Goal: Information Seeking & Learning: Check status

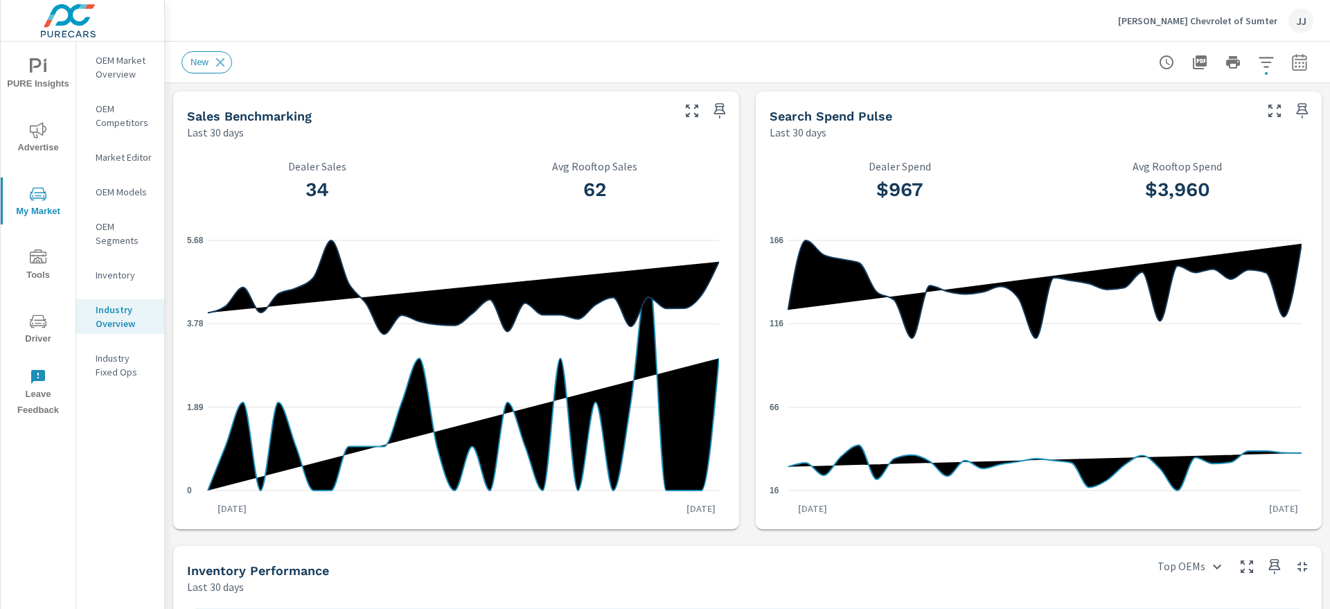
scroll to position [1, 0]
click at [34, 141] on span "Advertise" at bounding box center [38, 139] width 66 height 34
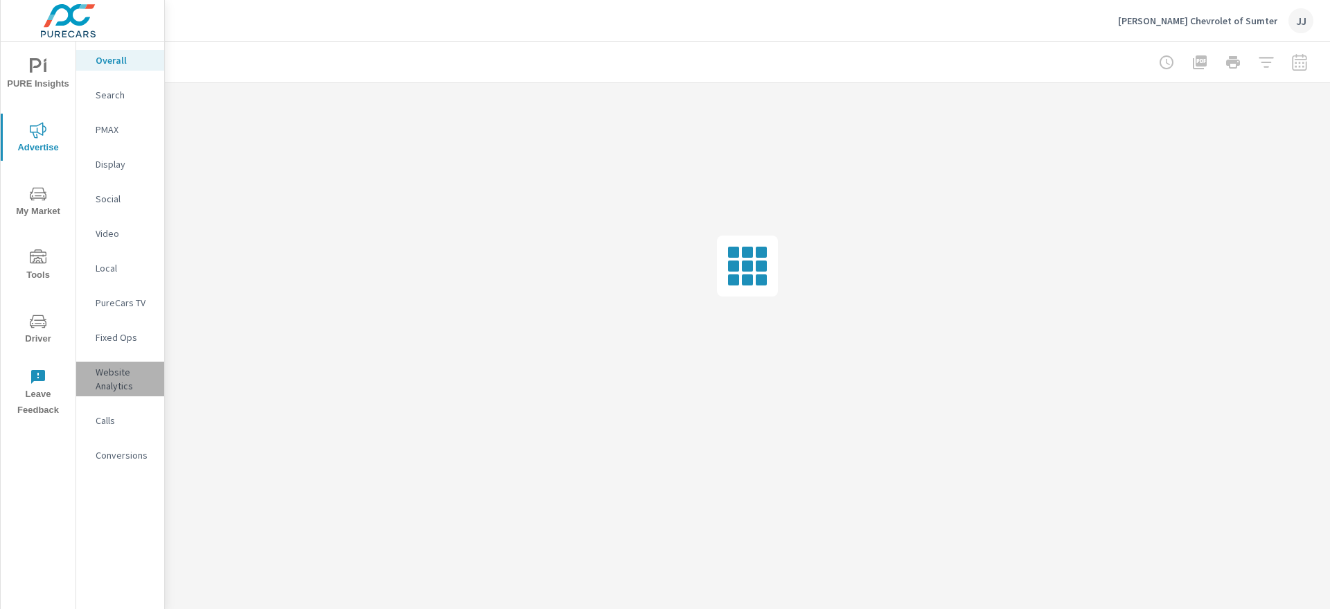
click at [116, 382] on p "Website Analytics" at bounding box center [124, 379] width 57 height 28
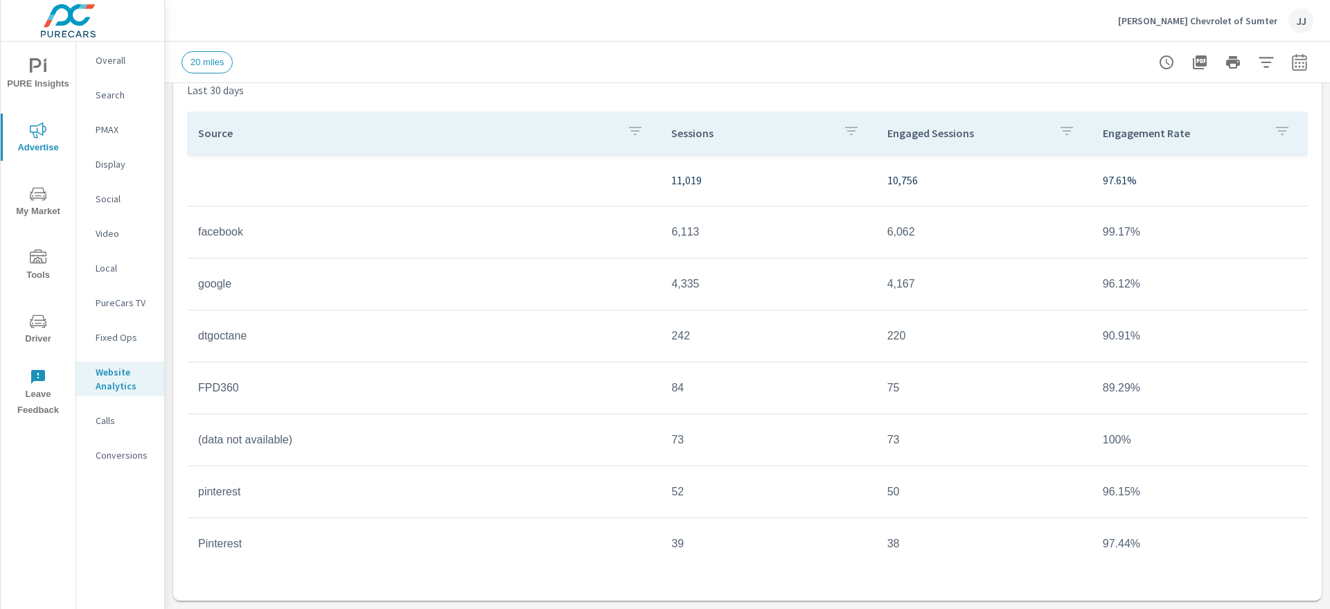
scroll to position [1, 0]
click at [40, 267] on span "Tools" at bounding box center [38, 266] width 66 height 34
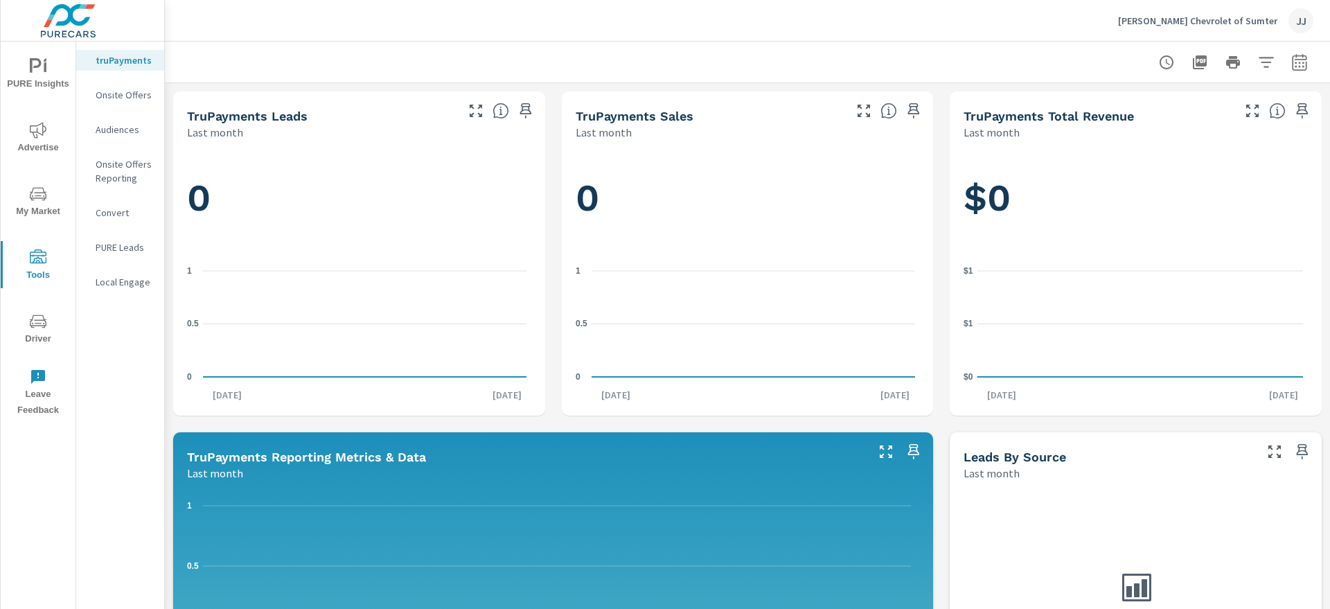
click at [131, 285] on p "Local Engage" at bounding box center [124, 282] width 57 height 14
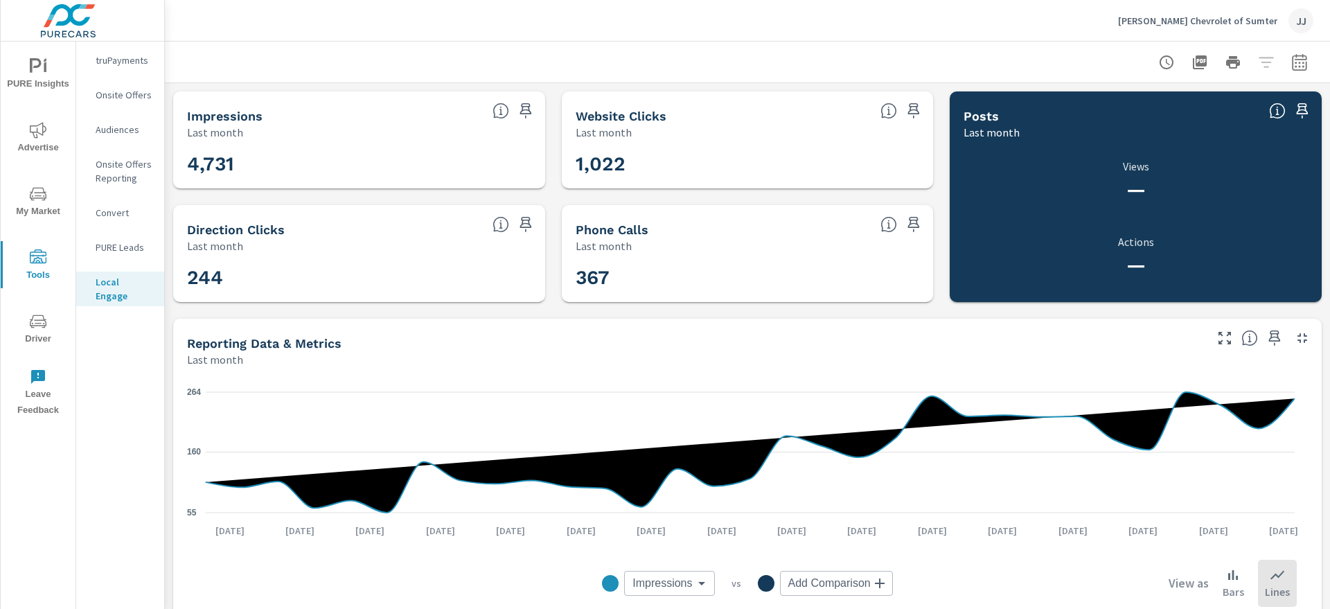
click at [570, 162] on div "1,022" at bounding box center [747, 163] width 361 height 37
click at [1291, 60] on icon "button" at bounding box center [1299, 62] width 17 height 17
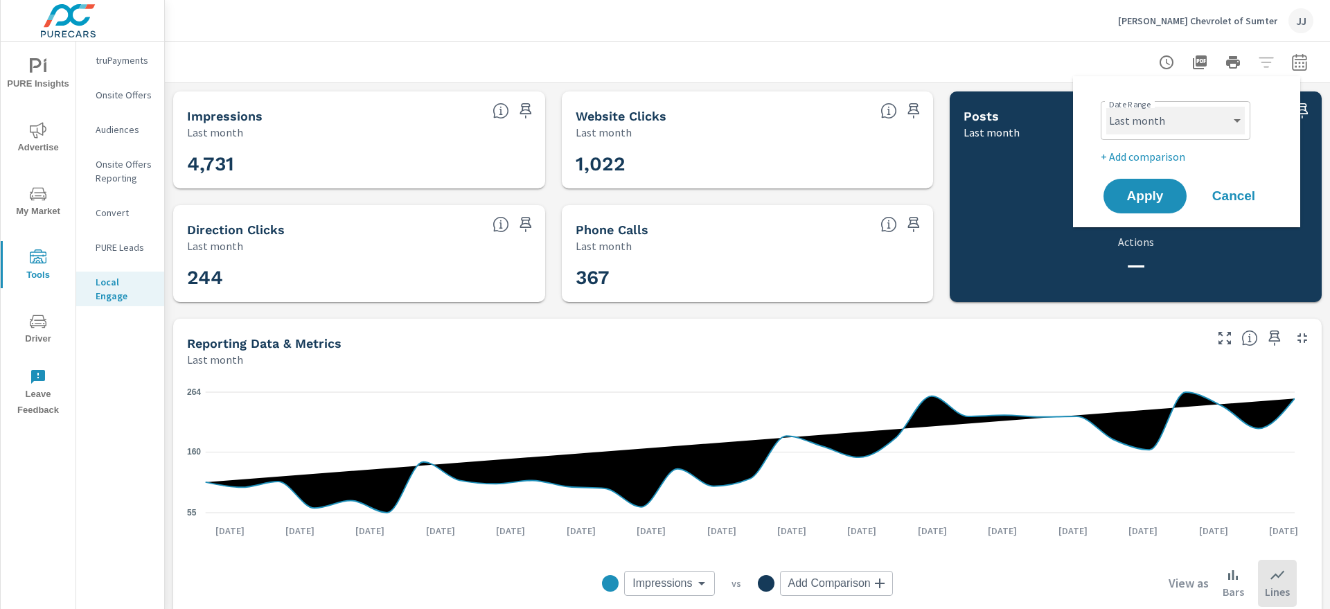
click at [1239, 117] on select "Custom [DATE] Last week Last 7 days Last 14 days Last 30 days Last 45 days Last…" at bounding box center [1175, 121] width 138 height 28
click at [1106, 107] on select "Custom [DATE] Last week Last 7 days Last 14 days Last 30 days Last 45 days Last…" at bounding box center [1175, 121] width 138 height 28
select select "Month to date"
click at [1134, 195] on span "Apply" at bounding box center [1144, 196] width 57 height 13
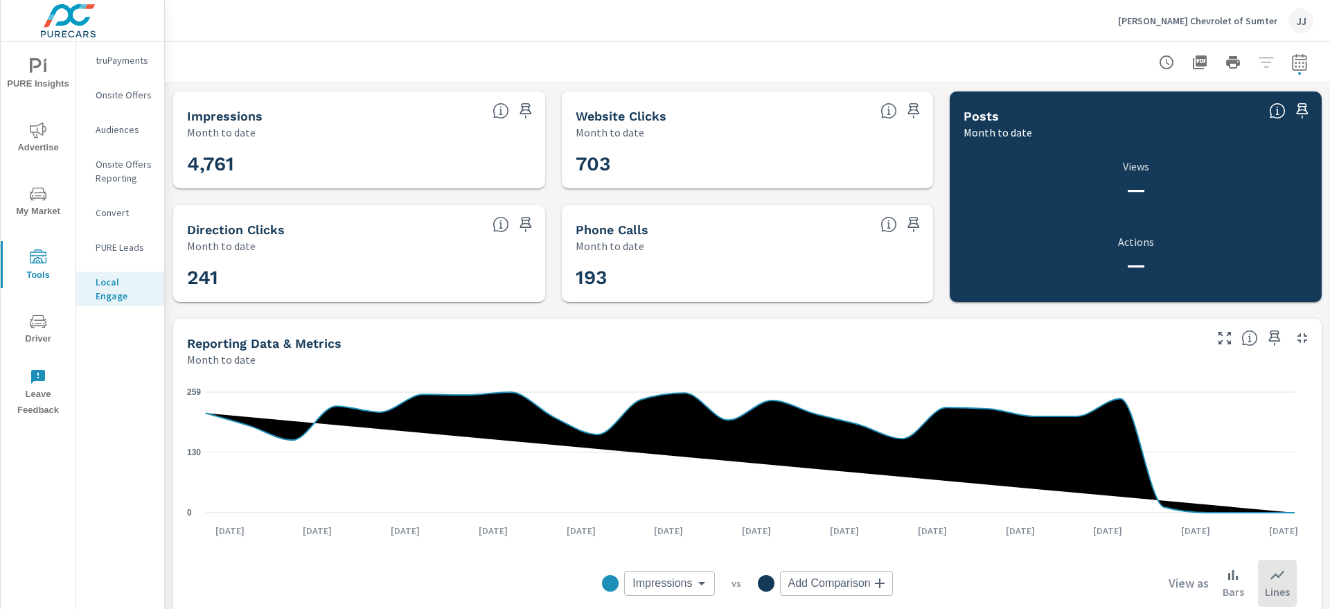
click at [1303, 203] on div "— Views — Actions" at bounding box center [1135, 221] width 372 height 162
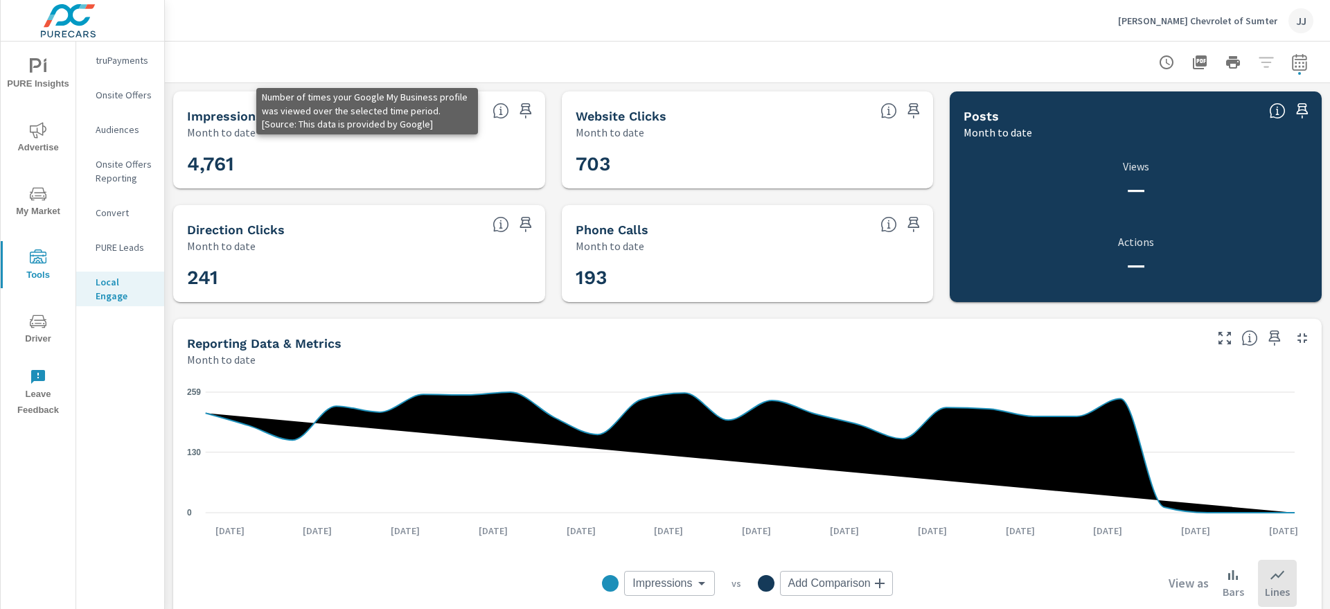
click at [499, 111] on icon at bounding box center [500, 111] width 3 height 8
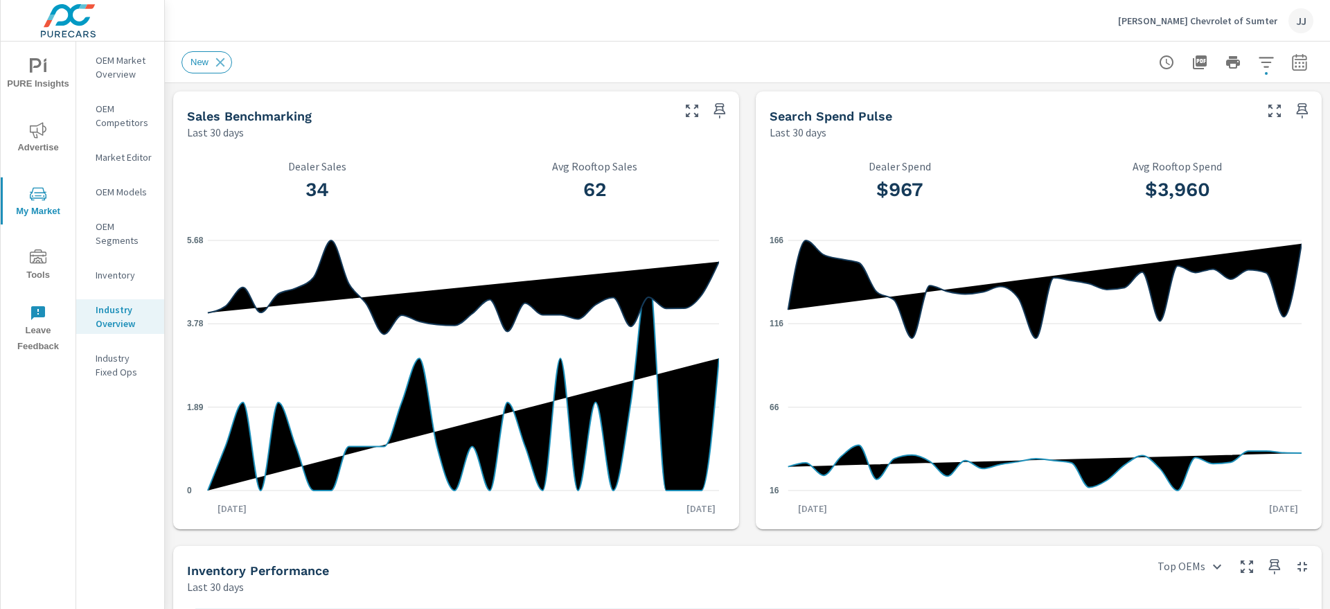
scroll to position [1, 0]
click at [39, 260] on icon "nav menu" at bounding box center [38, 257] width 17 height 17
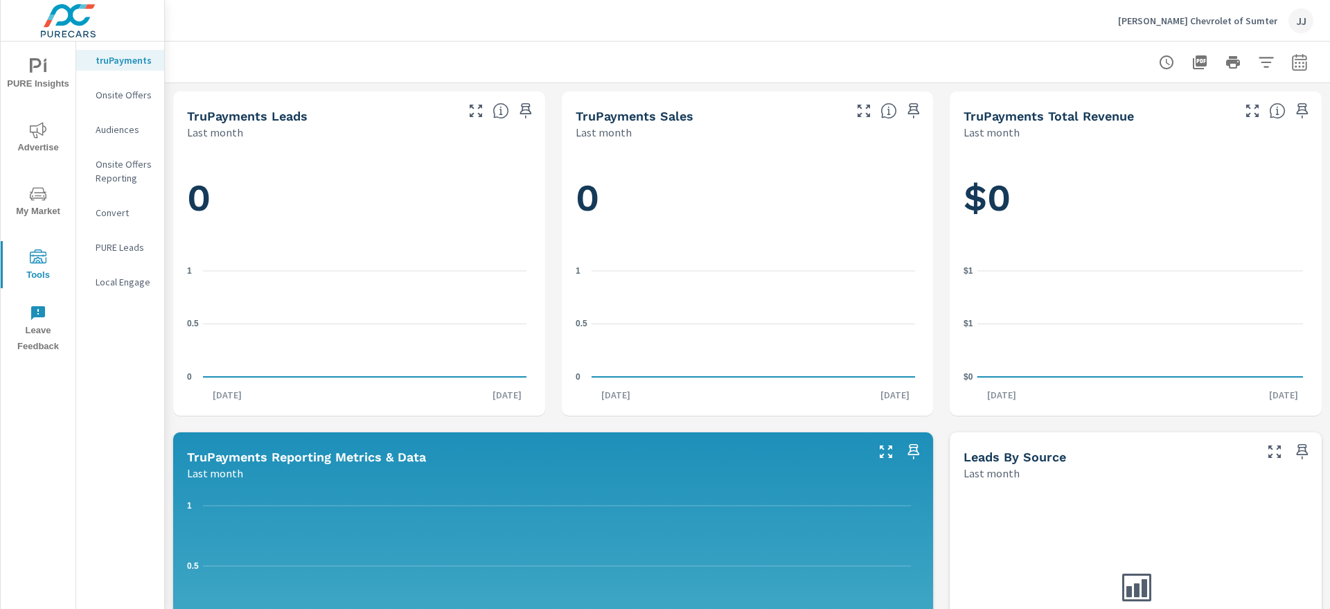
click at [132, 284] on p "Local Engage" at bounding box center [124, 282] width 57 height 14
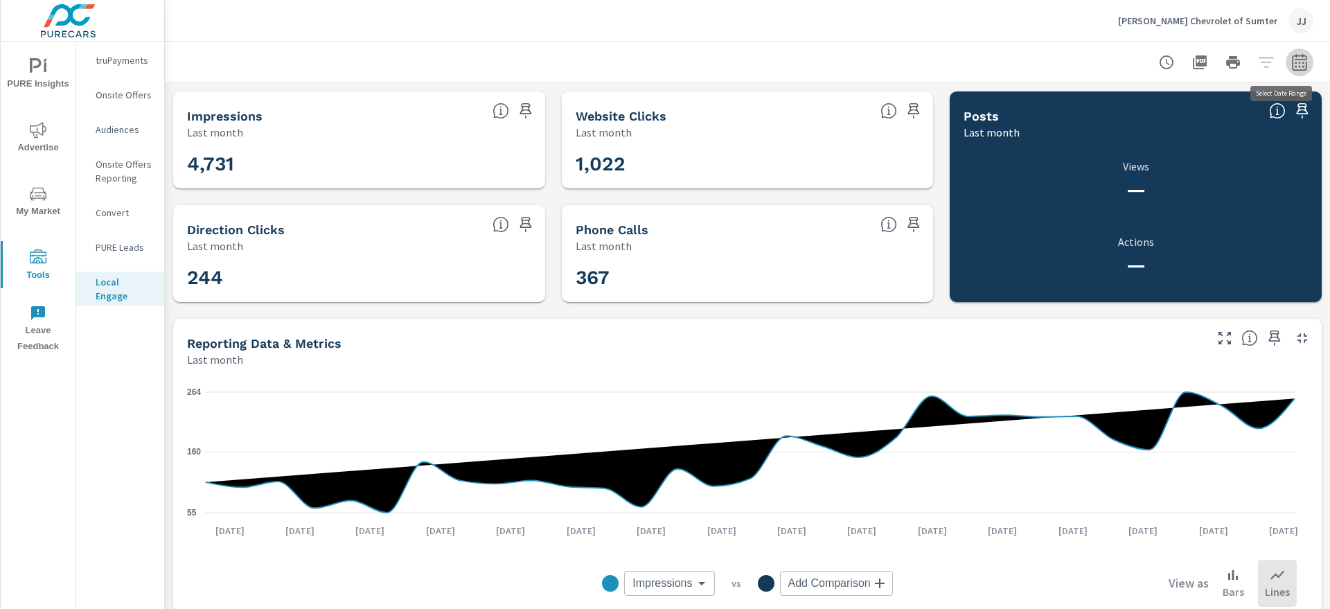
click at [1291, 61] on icon "button" at bounding box center [1299, 62] width 17 height 17
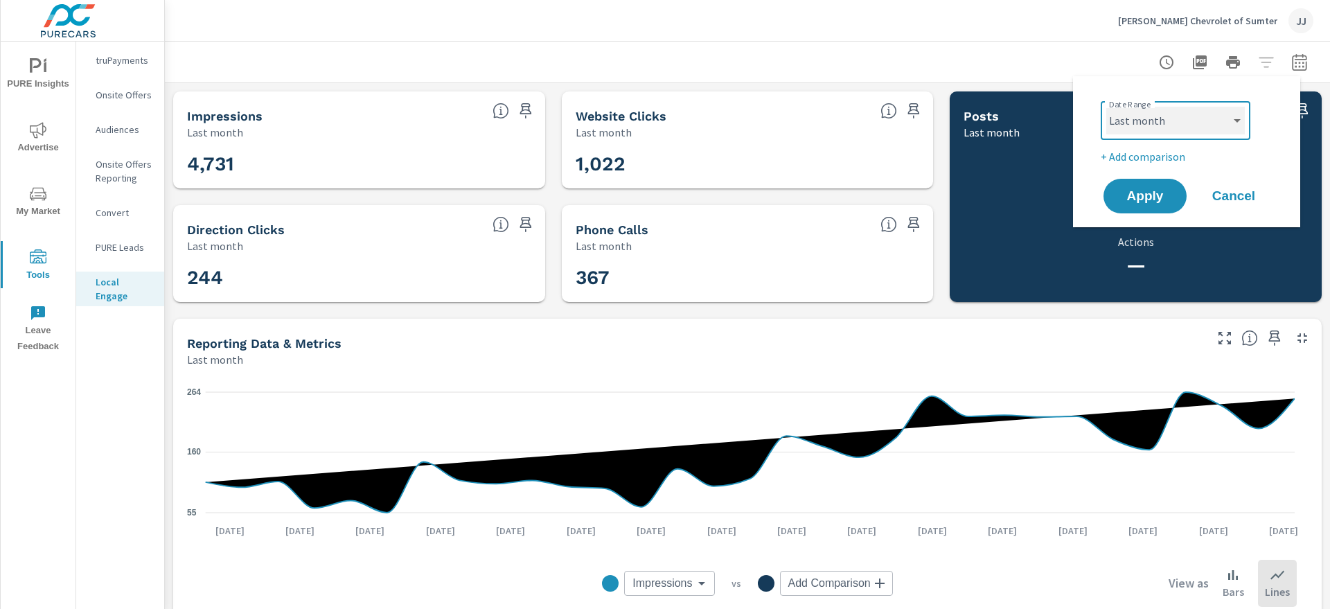
click at [1237, 125] on select "Custom [DATE] Last week Last 7 days Last 14 days Last 30 days Last 45 days Last…" at bounding box center [1175, 121] width 138 height 28
click at [1106, 107] on select "Custom [DATE] Last week Last 7 days Last 14 days Last 30 days Last 45 days Last…" at bounding box center [1175, 121] width 138 height 28
select select "Month to date"
click at [1149, 191] on span "Apply" at bounding box center [1144, 196] width 57 height 13
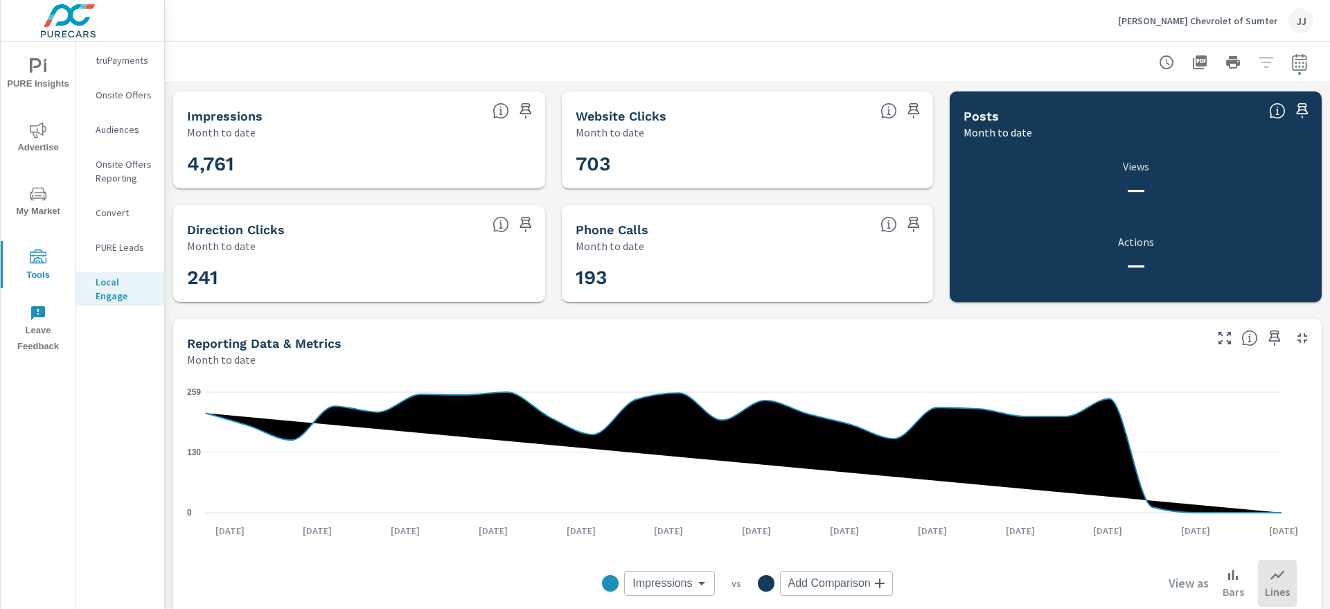
drag, startPoint x: 1323, startPoint y: 174, endPoint x: 1310, endPoint y: 143, distance: 33.8
click at [1310, 143] on div "Impressions Month to date 4,761 Website Clicks Month to date 703 Posts Month to…" at bounding box center [747, 367] width 1165 height 568
click at [1291, 62] on icon "button" at bounding box center [1299, 62] width 17 height 17
select select "Month to date"
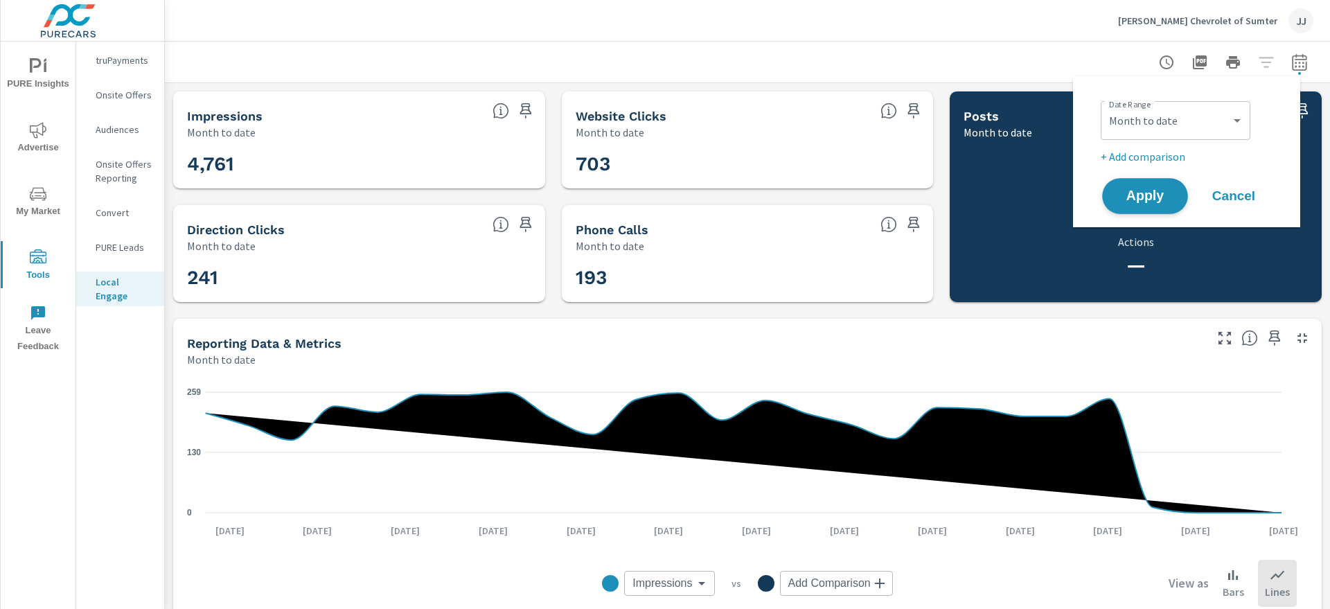
click at [1147, 195] on span "Apply" at bounding box center [1144, 196] width 57 height 13
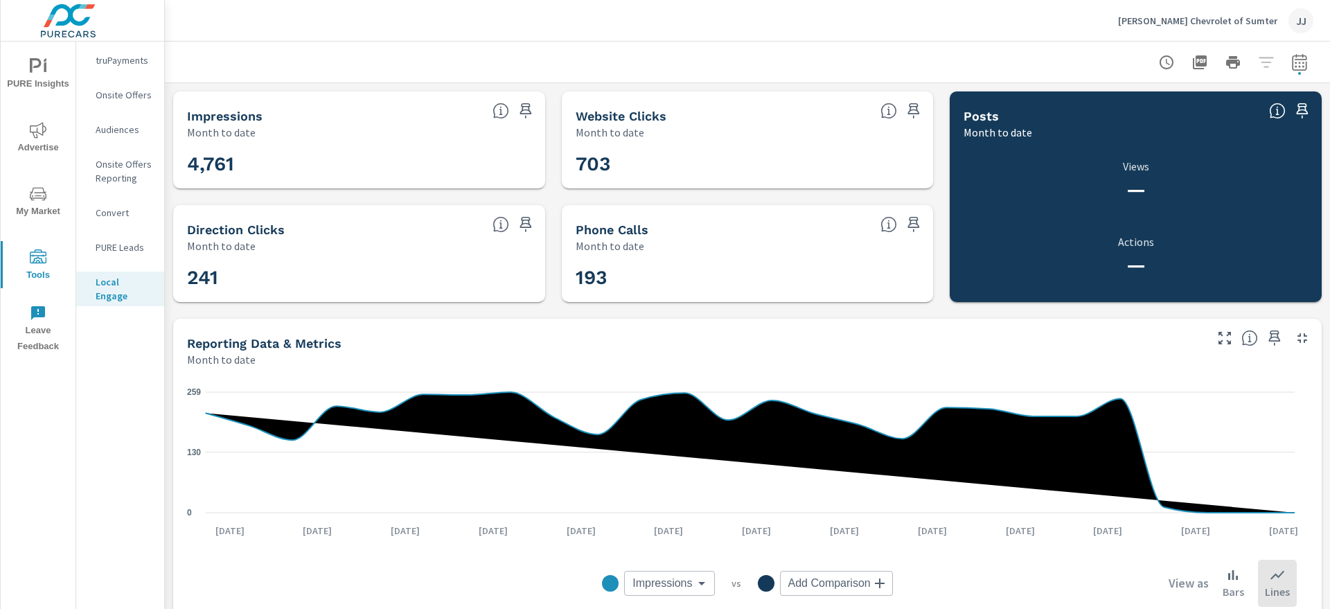
click at [30, 138] on span "Advertise" at bounding box center [38, 139] width 66 height 34
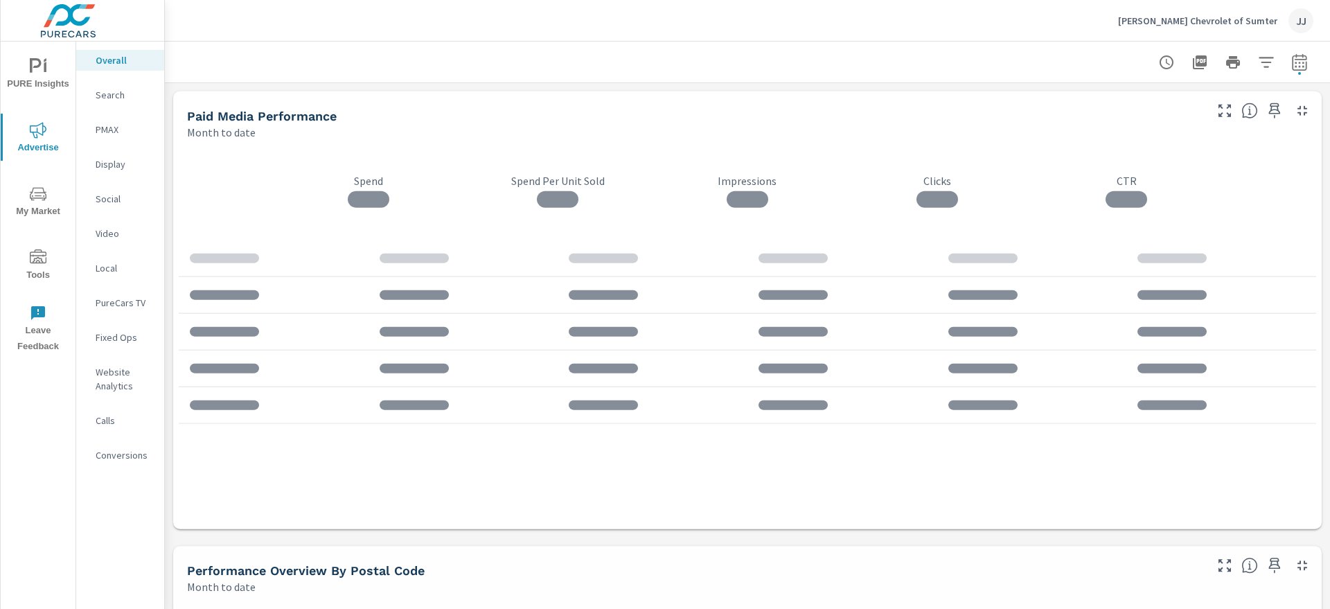
click at [102, 193] on p "Social" at bounding box center [124, 199] width 57 height 14
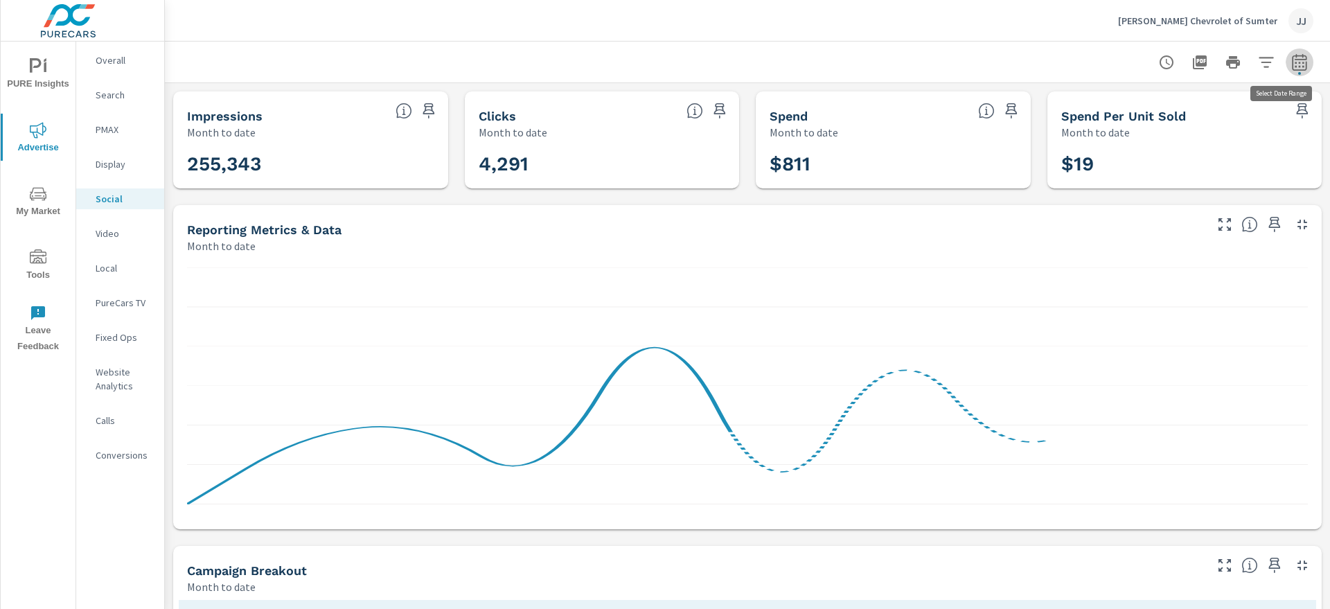
click at [1291, 59] on icon "button" at bounding box center [1299, 62] width 17 height 17
select select "Month to date"
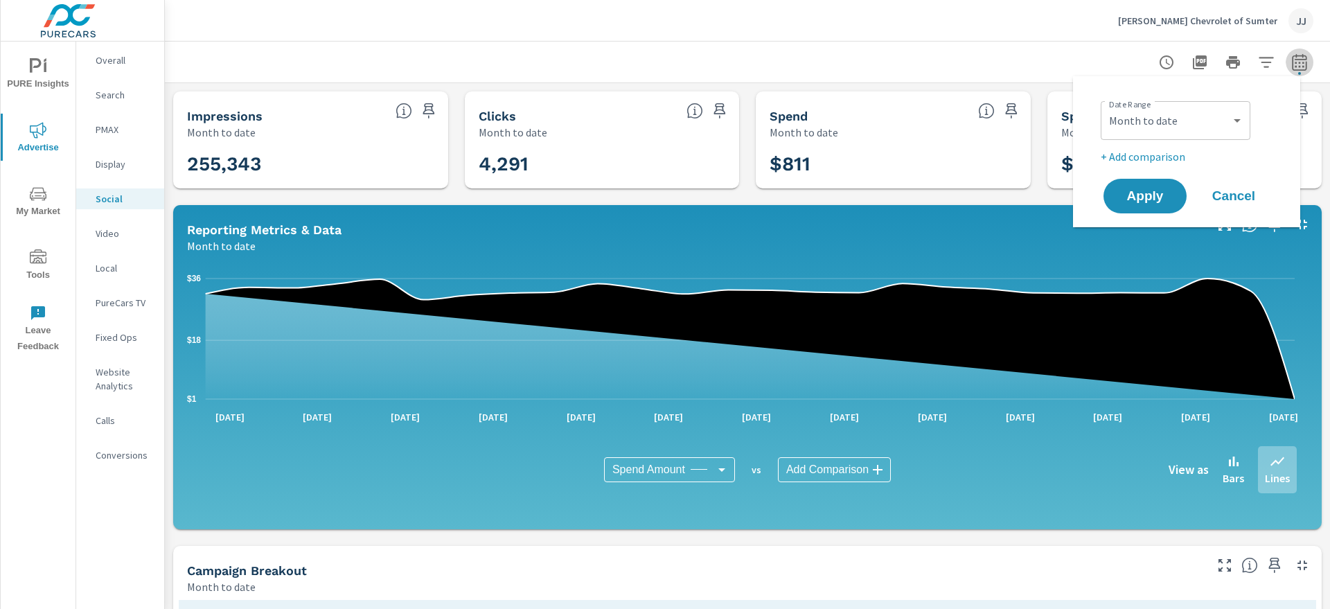
click at [1291, 59] on icon "button" at bounding box center [1299, 62] width 17 height 17
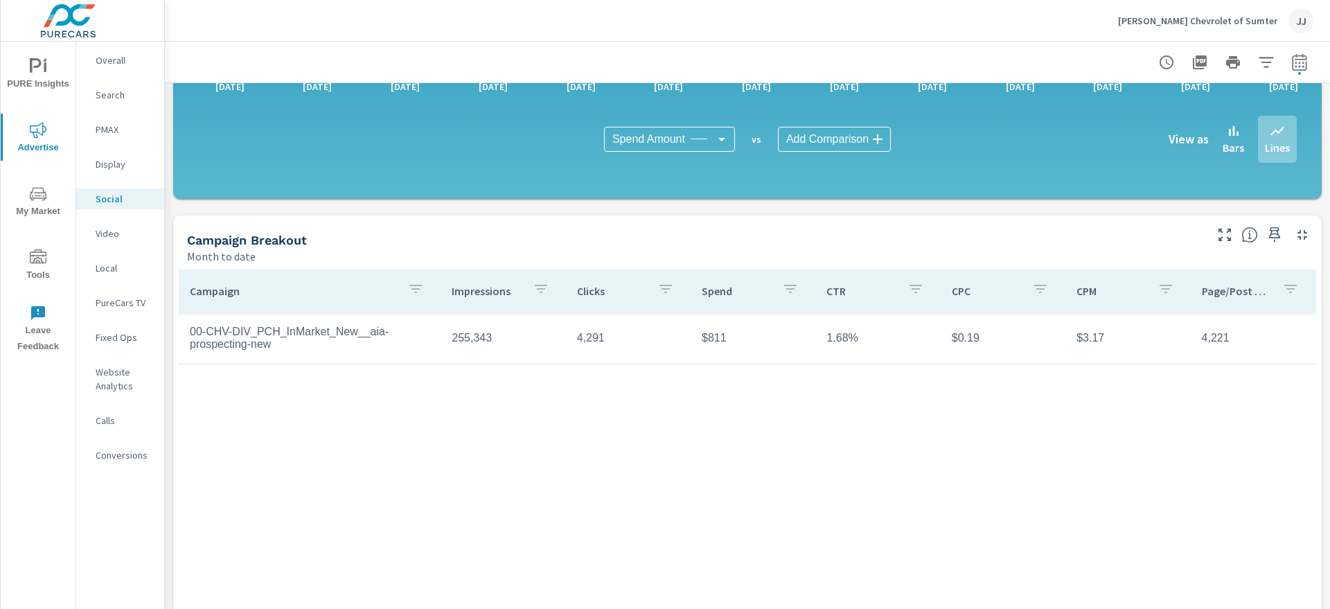
scroll to position [383, 0]
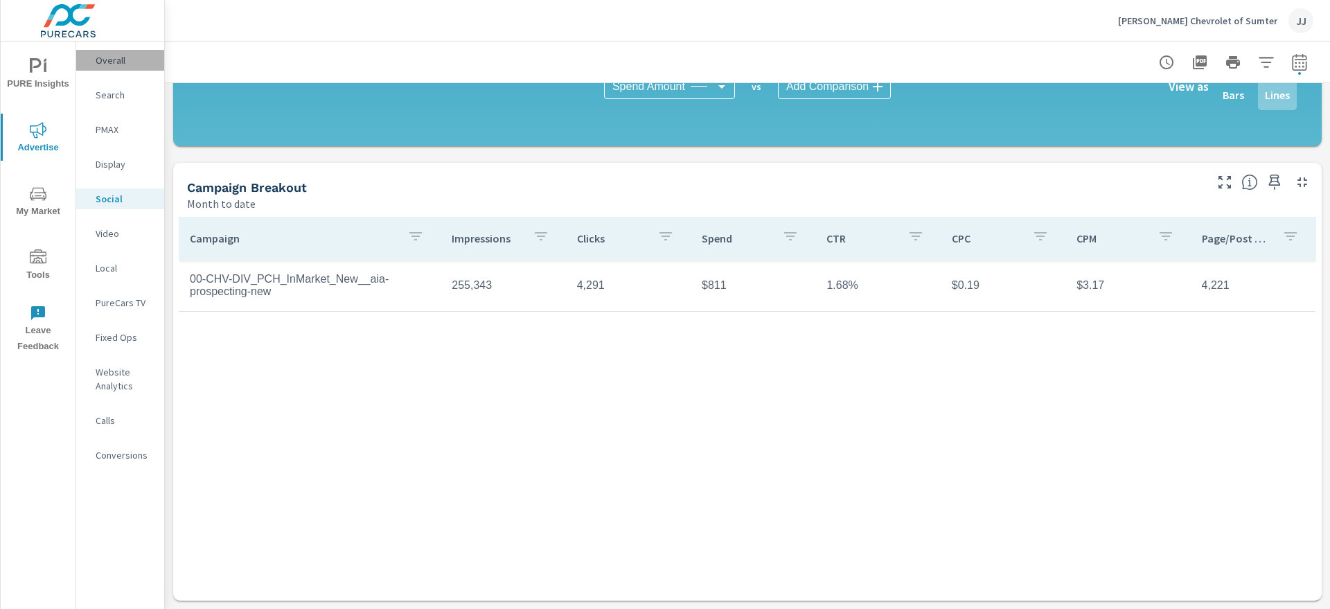
click at [105, 61] on p "Overall" at bounding box center [124, 60] width 57 height 14
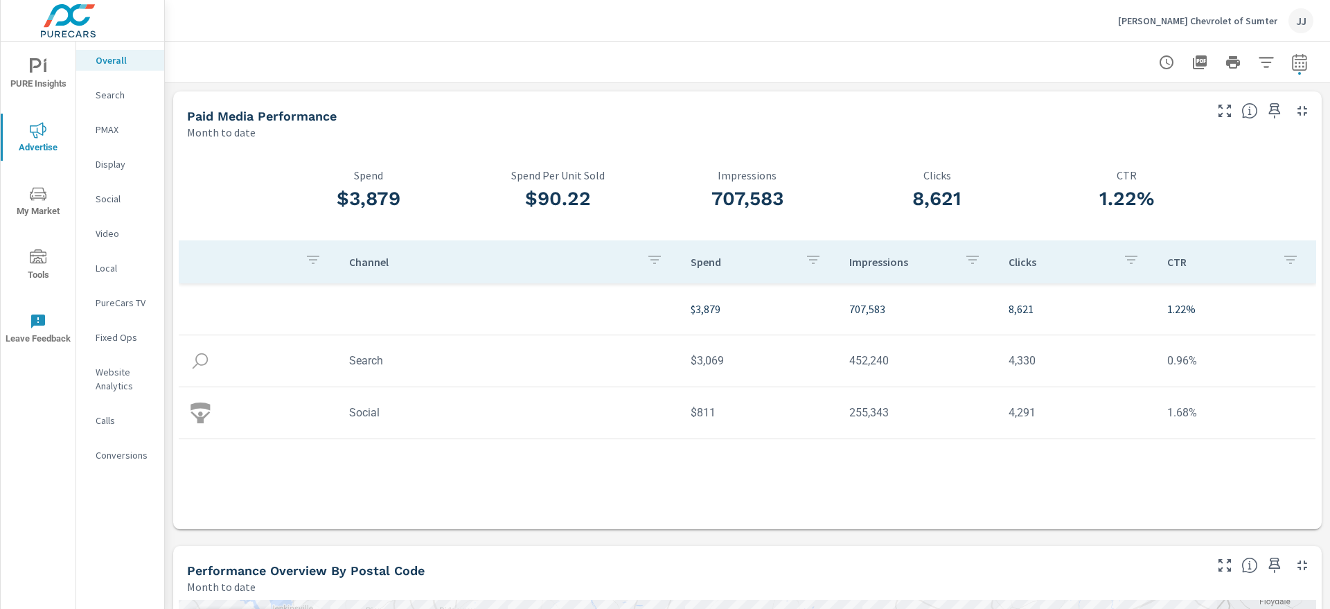
click at [115, 132] on p "PMAX" at bounding box center [124, 130] width 57 height 14
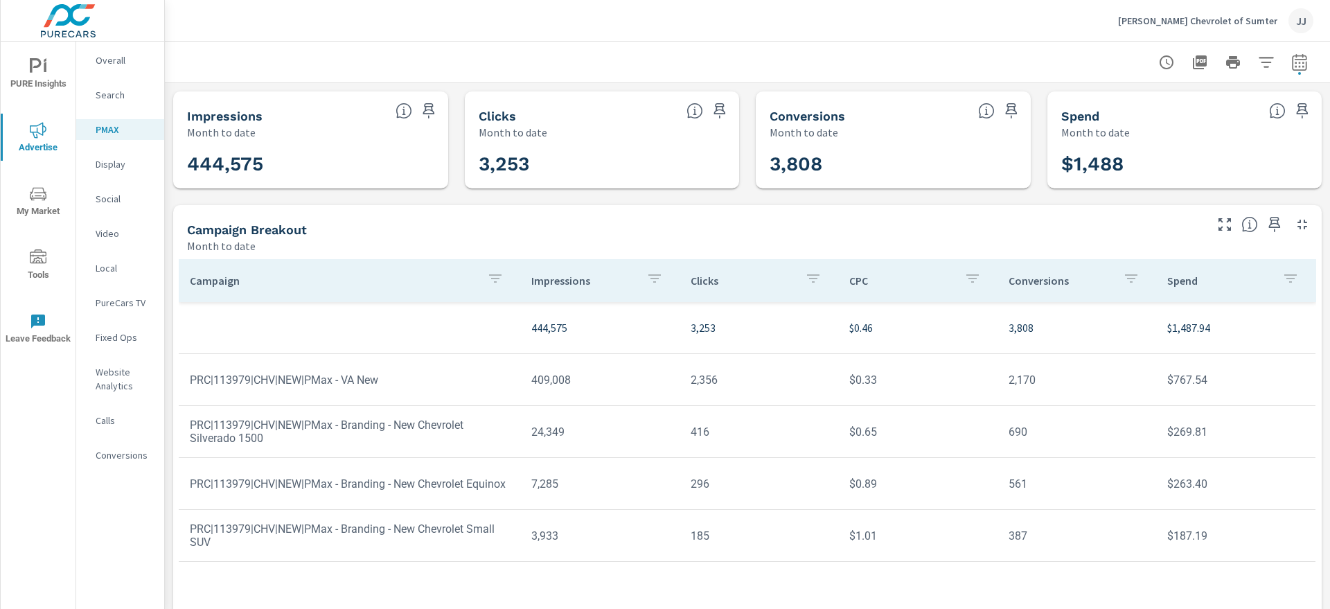
scroll to position [42, 0]
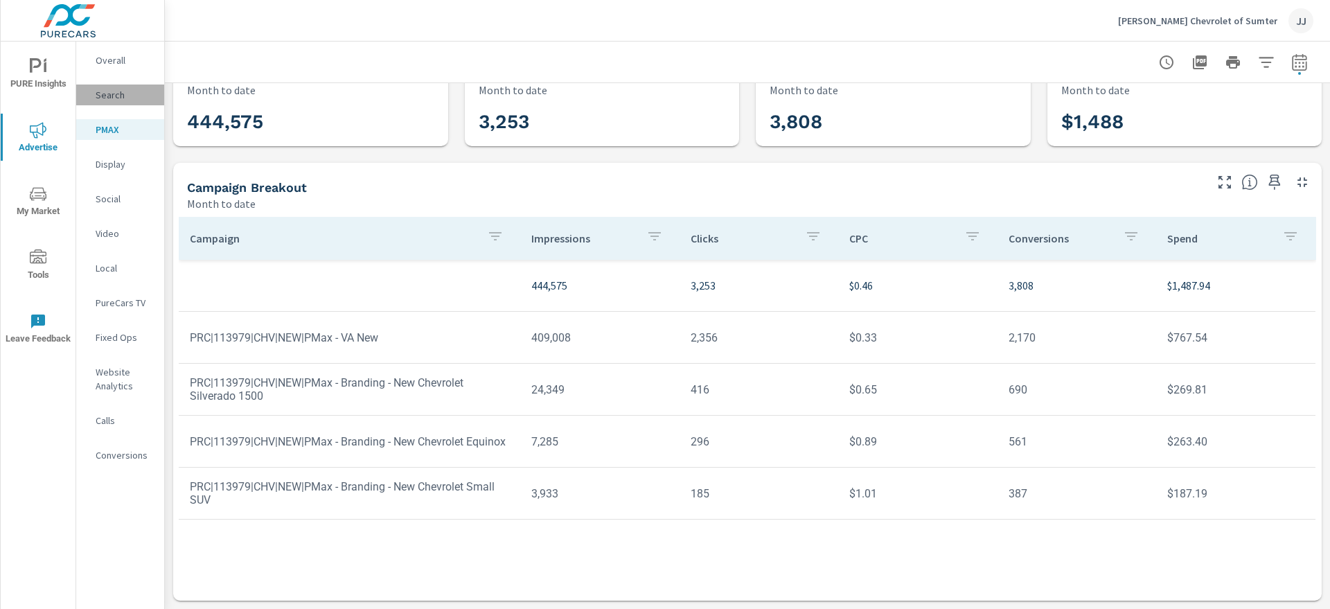
click at [110, 93] on p "Search" at bounding box center [124, 95] width 57 height 14
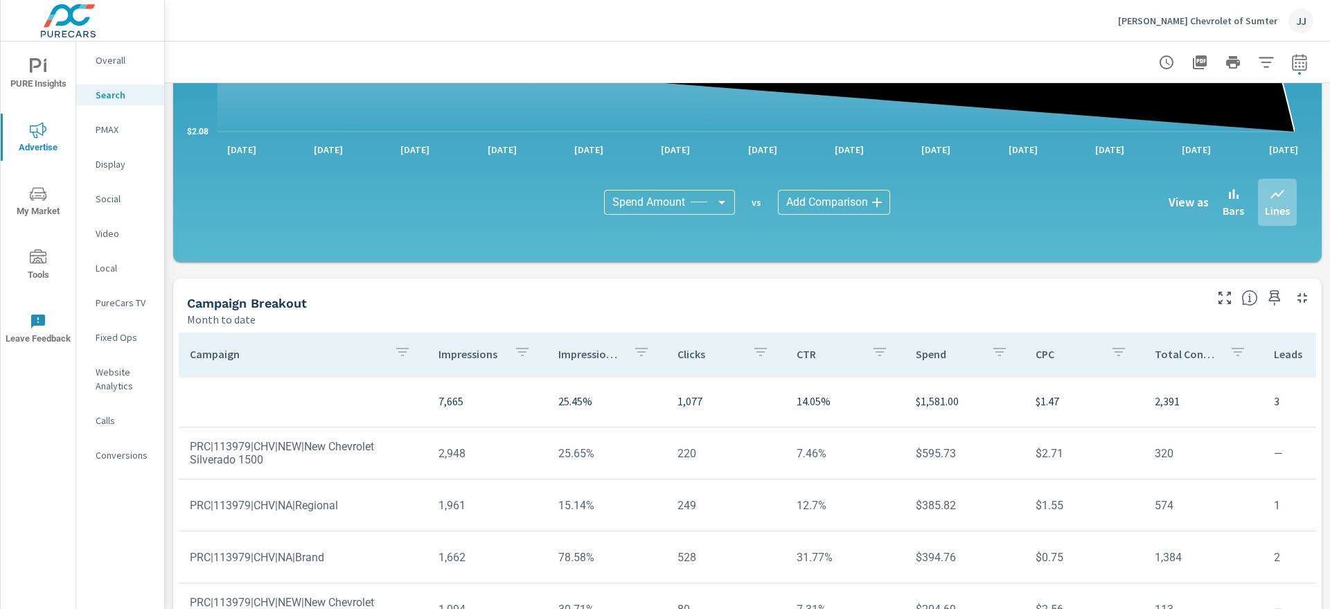
scroll to position [951, 0]
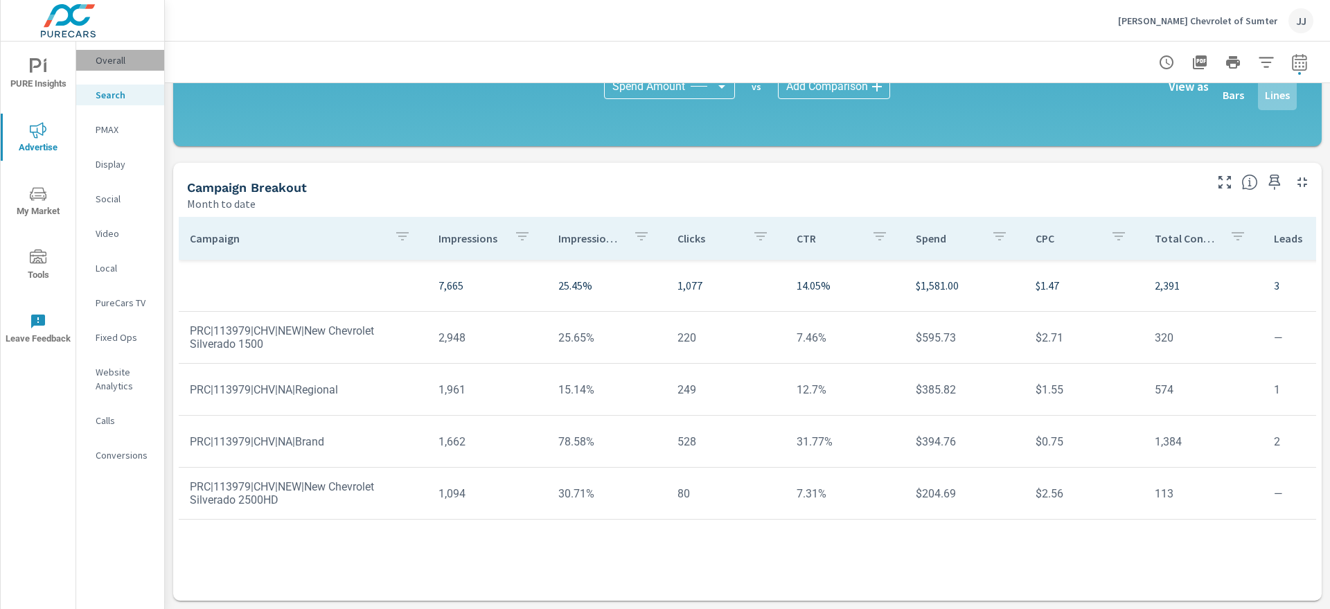
click at [101, 60] on p "Overall" at bounding box center [124, 60] width 57 height 14
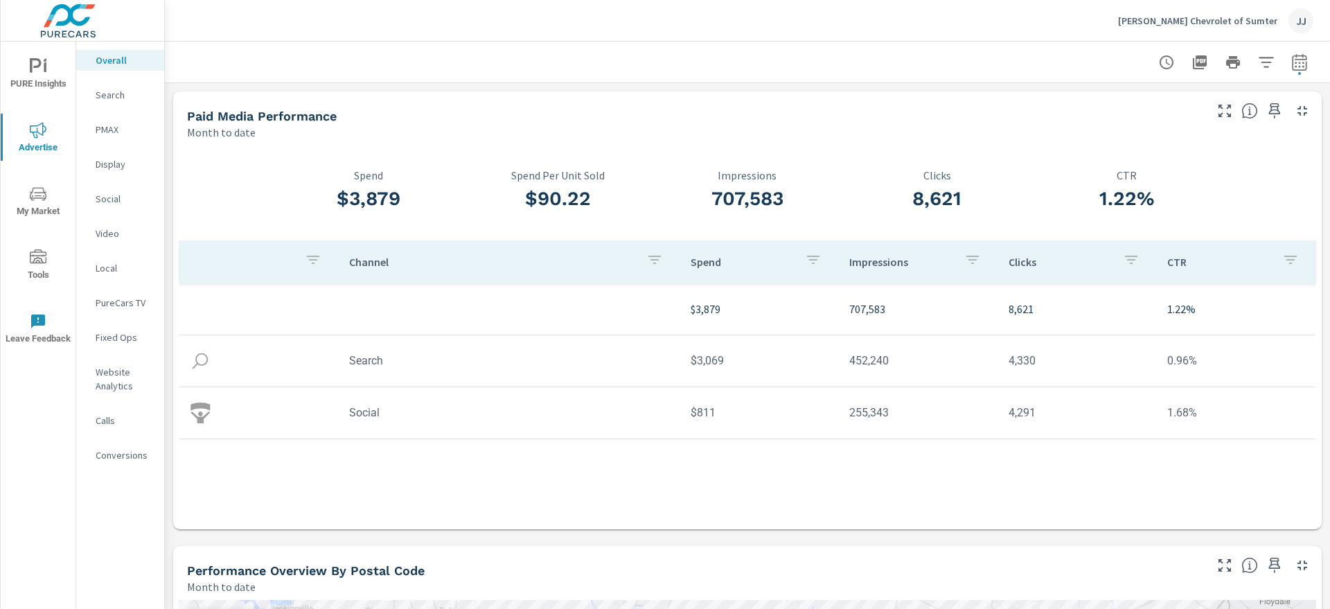
click at [112, 422] on p "Calls" at bounding box center [124, 420] width 57 height 14
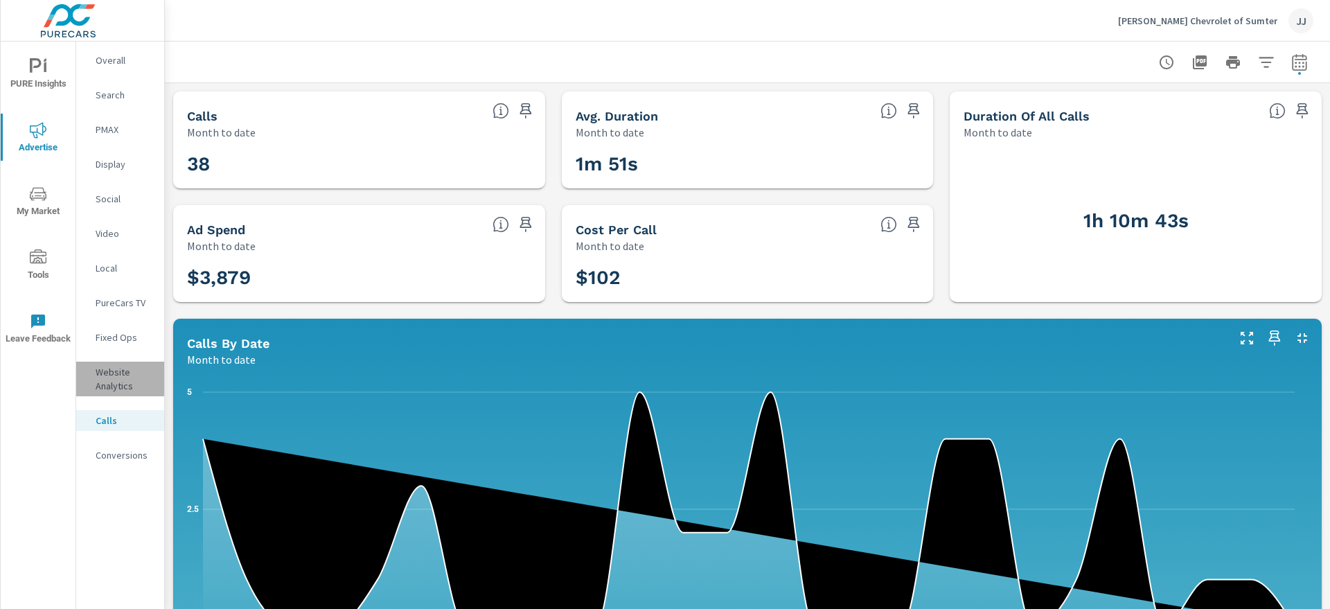
click at [108, 382] on p "Website Analytics" at bounding box center [124, 379] width 57 height 28
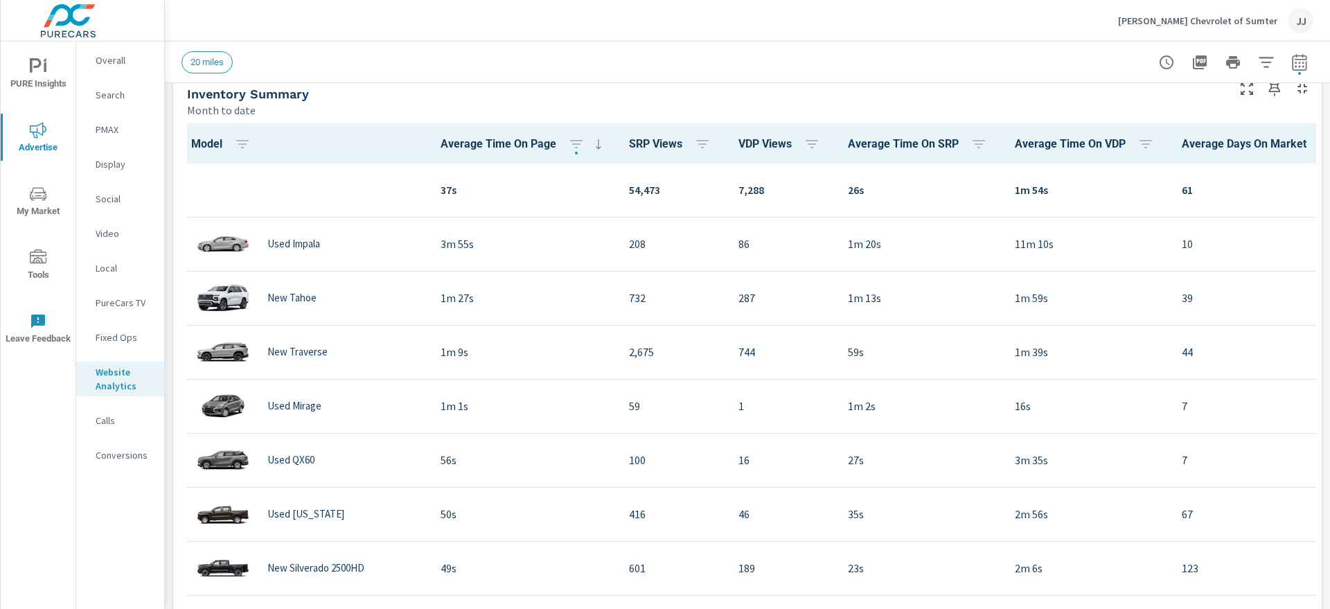
scroll to position [1, 0]
click at [125, 454] on p "Conversions" at bounding box center [124, 455] width 57 height 14
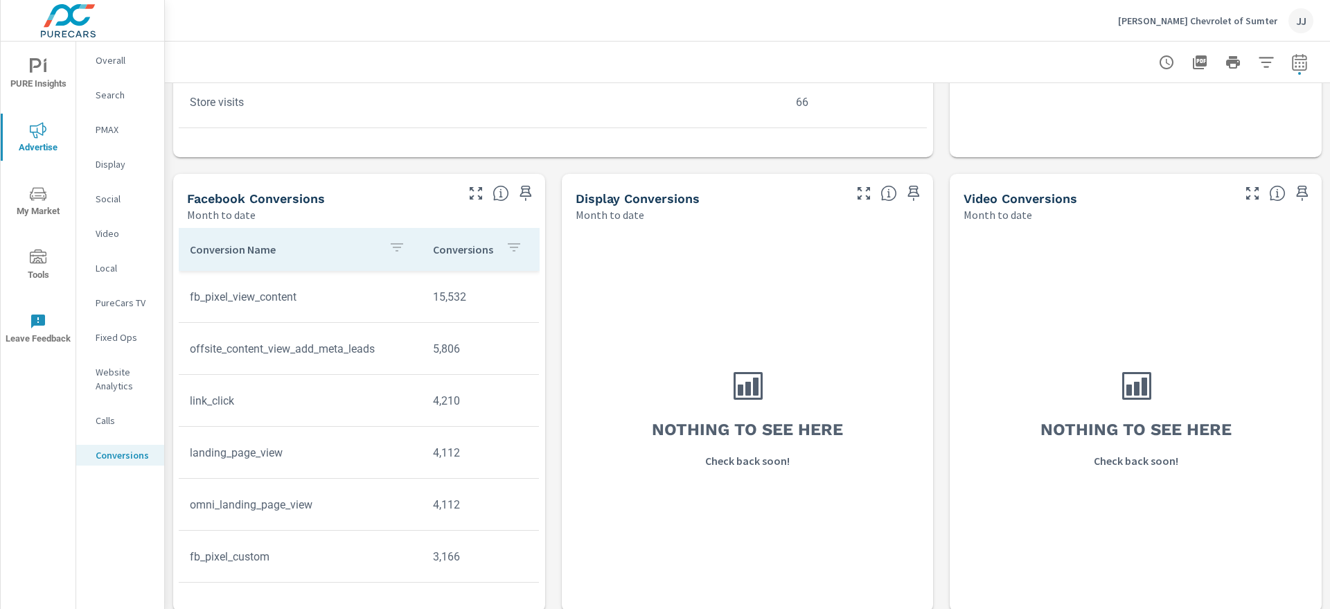
scroll to position [951, 0]
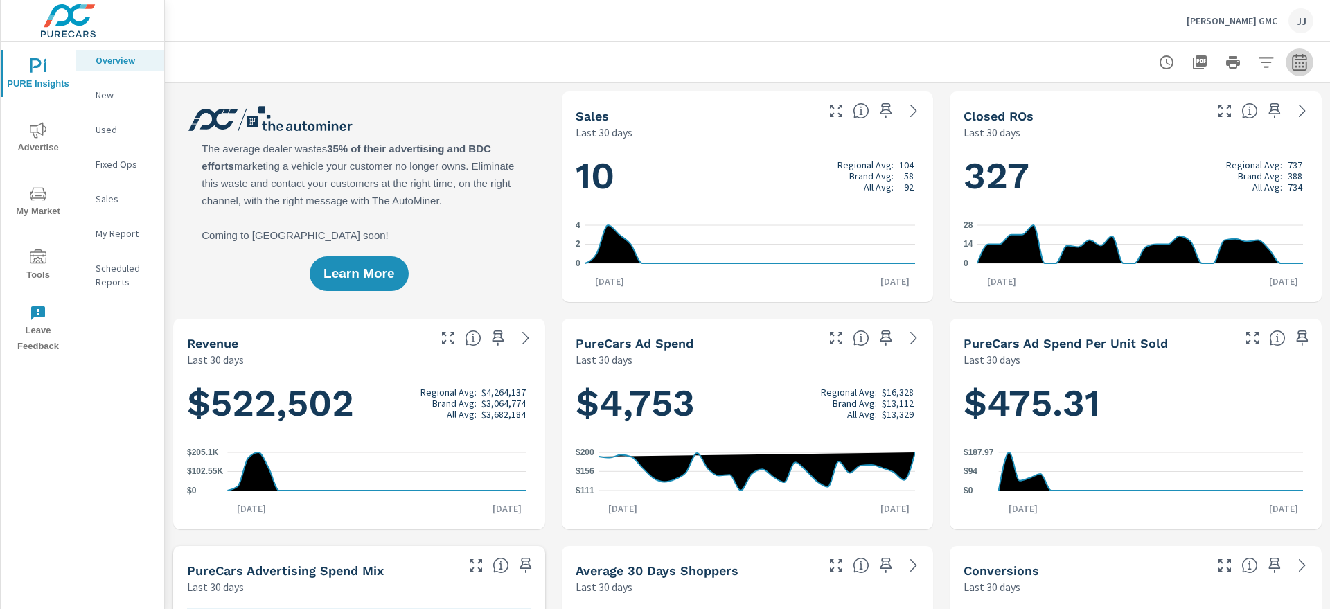
click at [1291, 62] on icon "button" at bounding box center [1299, 62] width 17 height 17
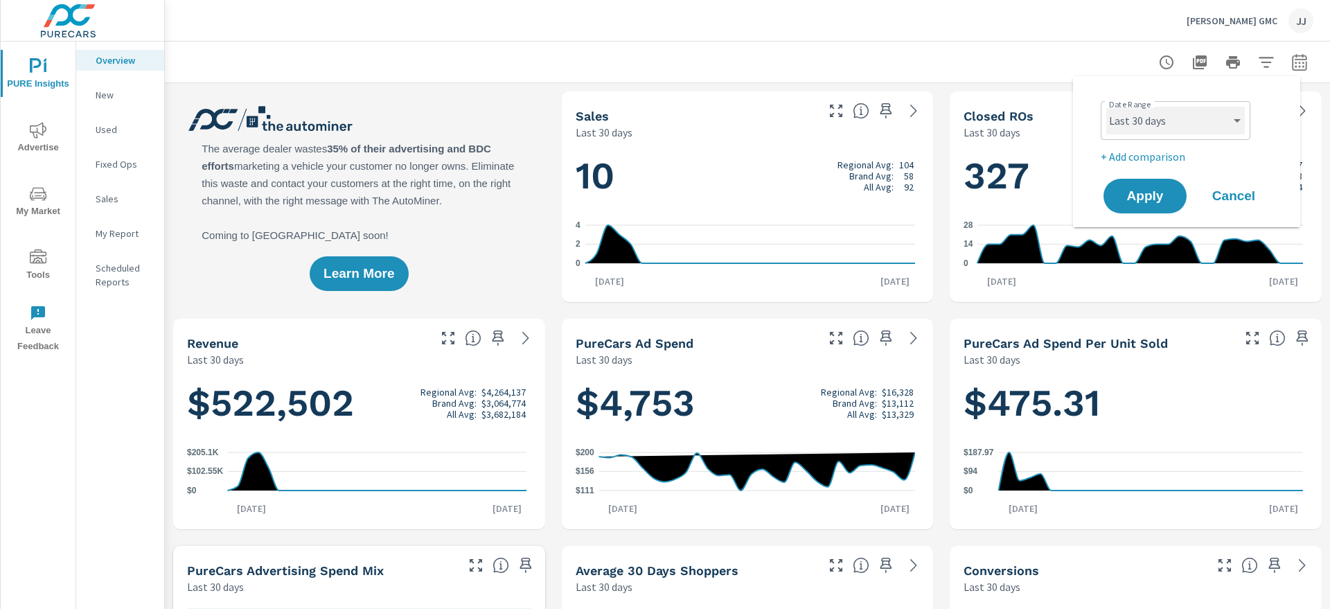
click at [1236, 123] on select "Custom [DATE] Last week Last 7 days Last 14 days Last 30 days Last 45 days Last…" at bounding box center [1175, 121] width 138 height 28
click at [1106, 107] on select "Custom [DATE] Last week Last 7 days Last 14 days Last 30 days Last 45 days Last…" at bounding box center [1175, 121] width 138 height 28
select select "Month to date"
click at [1161, 190] on span "Apply" at bounding box center [1144, 196] width 57 height 13
